Goal: Information Seeking & Learning: Learn about a topic

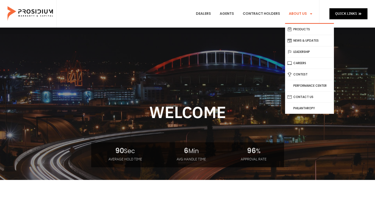
click at [296, 12] on link "About Us" at bounding box center [301, 14] width 32 height 19
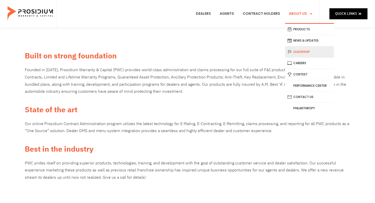
click at [302, 51] on link "Leadership" at bounding box center [309, 51] width 49 height 11
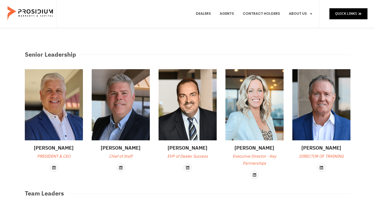
click at [160, 179] on div "[PERSON_NAME] EVP of Dealer Success Linkedin" at bounding box center [187, 124] width 63 height 115
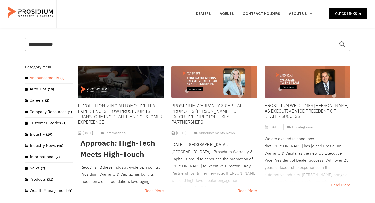
click at [52, 78] on link "Announcements (2)" at bounding box center [45, 78] width 40 height 6
